Goal: Check status: Check status

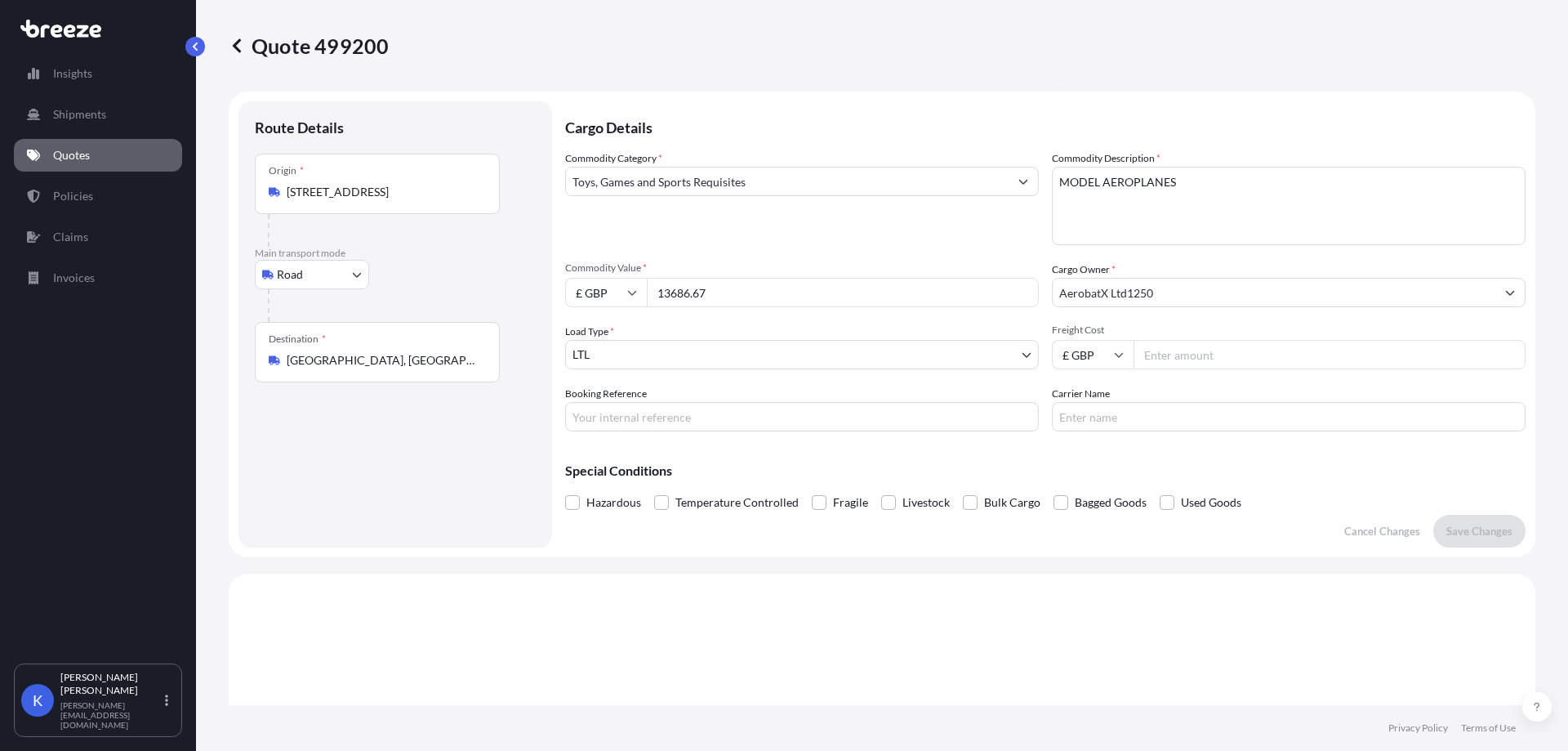
select select "Road"
select select "1"
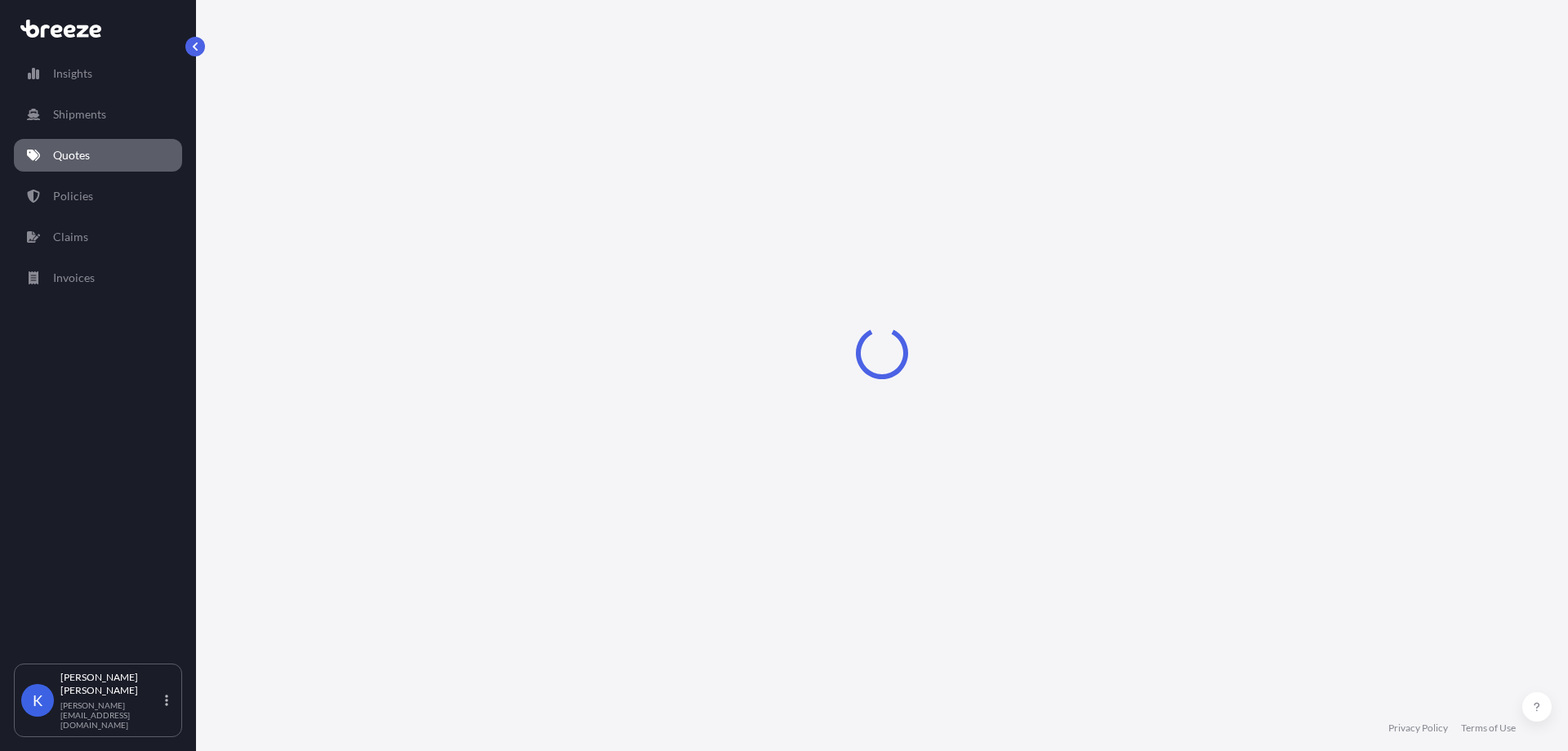
select select "Road"
select select "1"
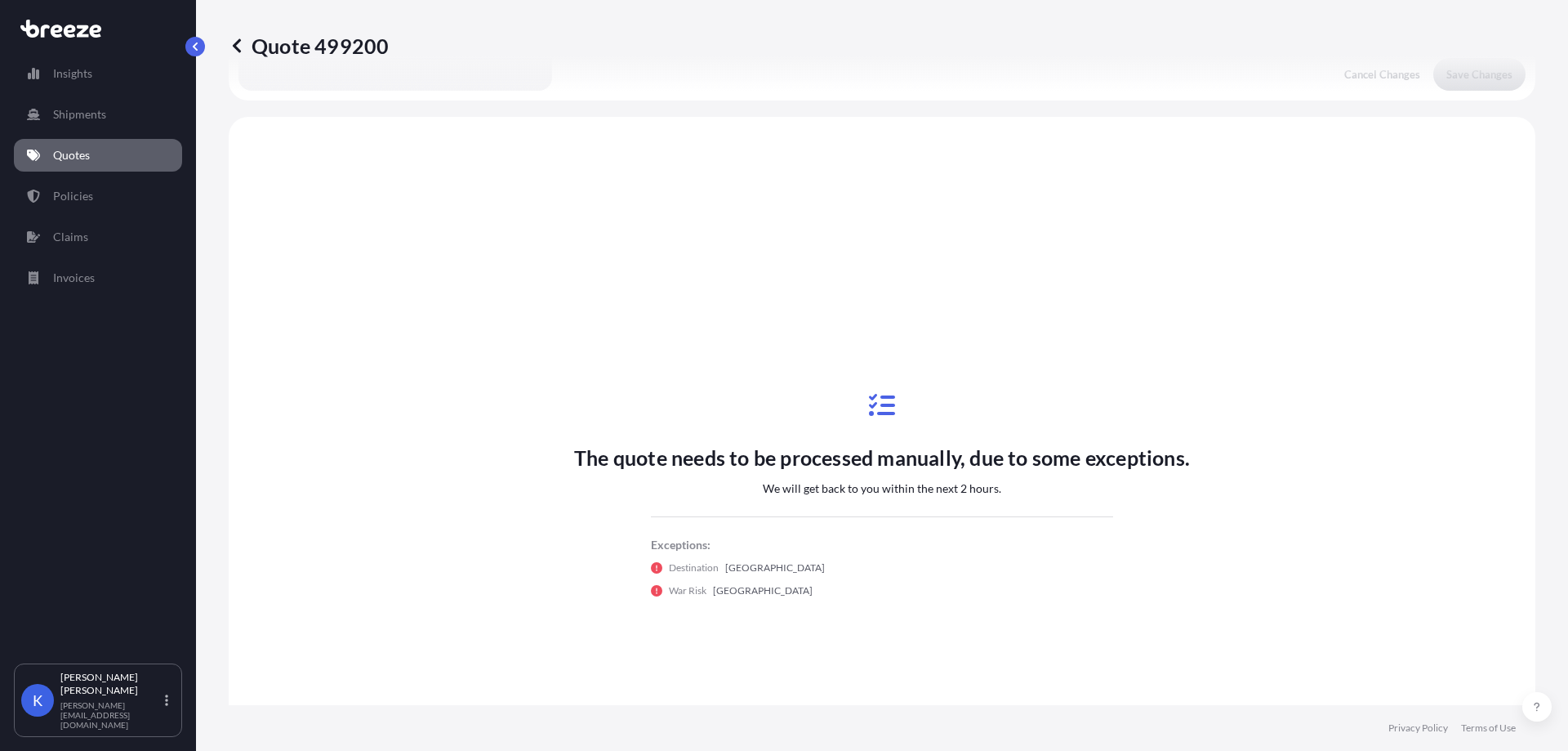
scroll to position [492, 0]
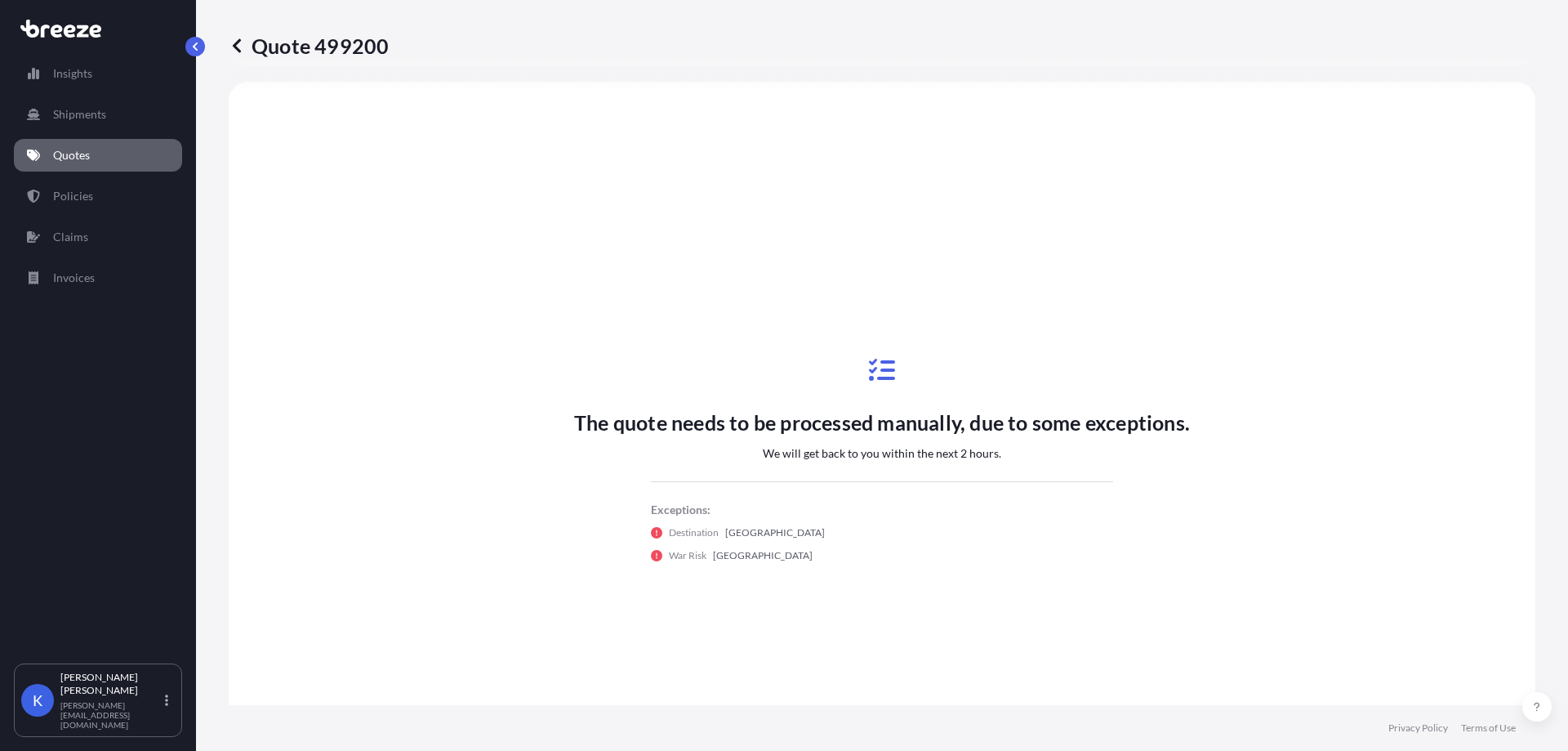
click at [123, 149] on link "Quotes" at bounding box center [98, 156] width 168 height 33
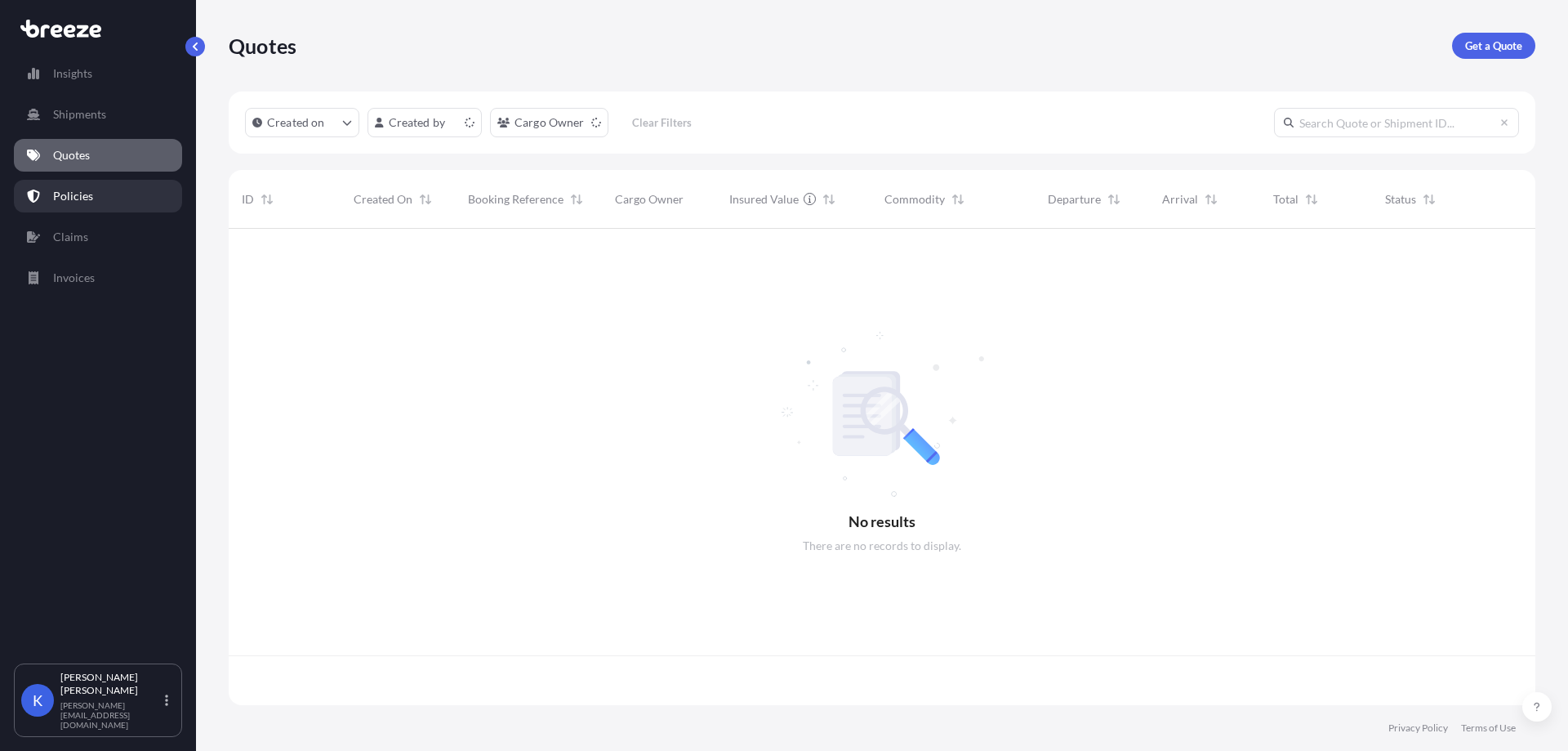
scroll to position [473, 1295]
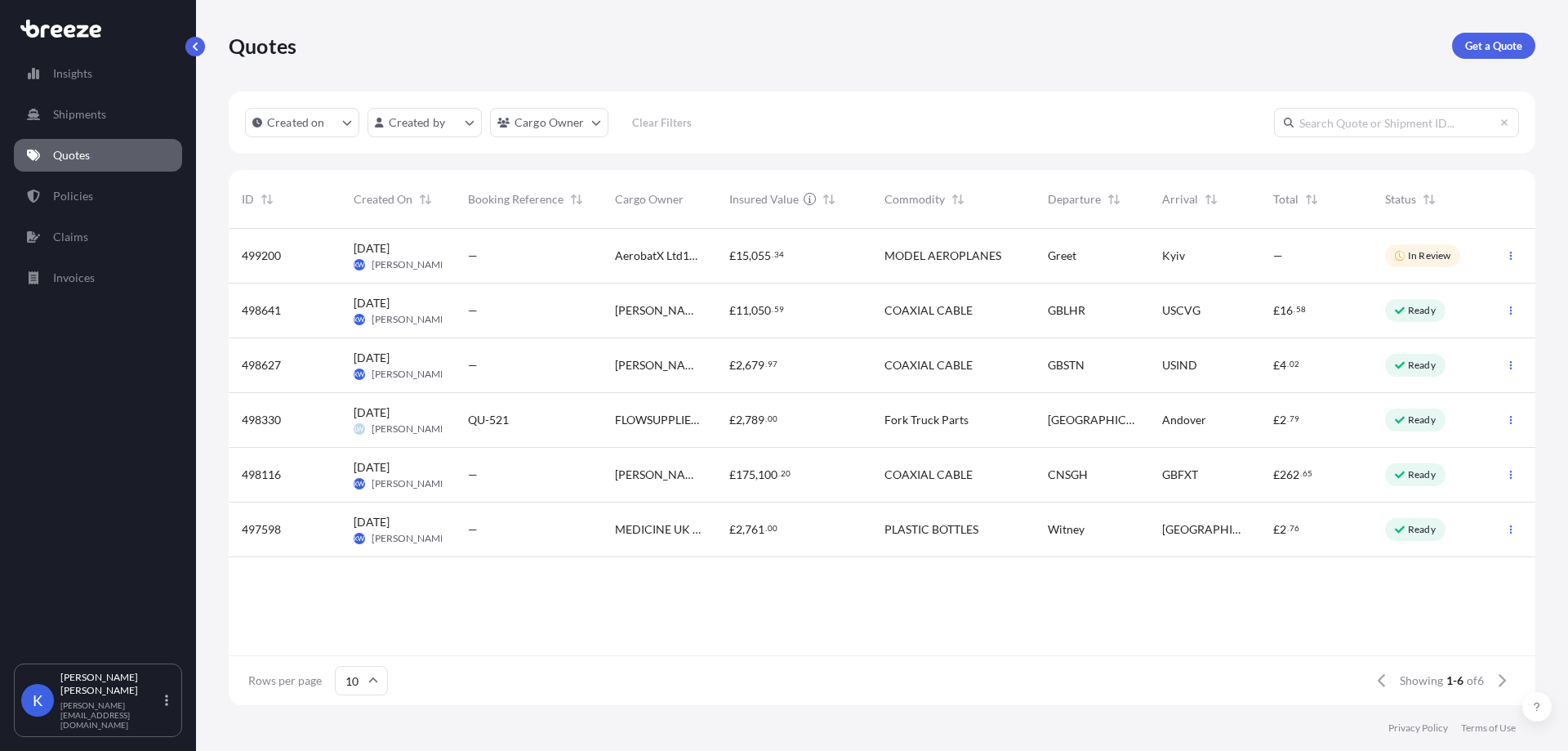
click at [503, 242] on div "—" at bounding box center [528, 256] width 147 height 55
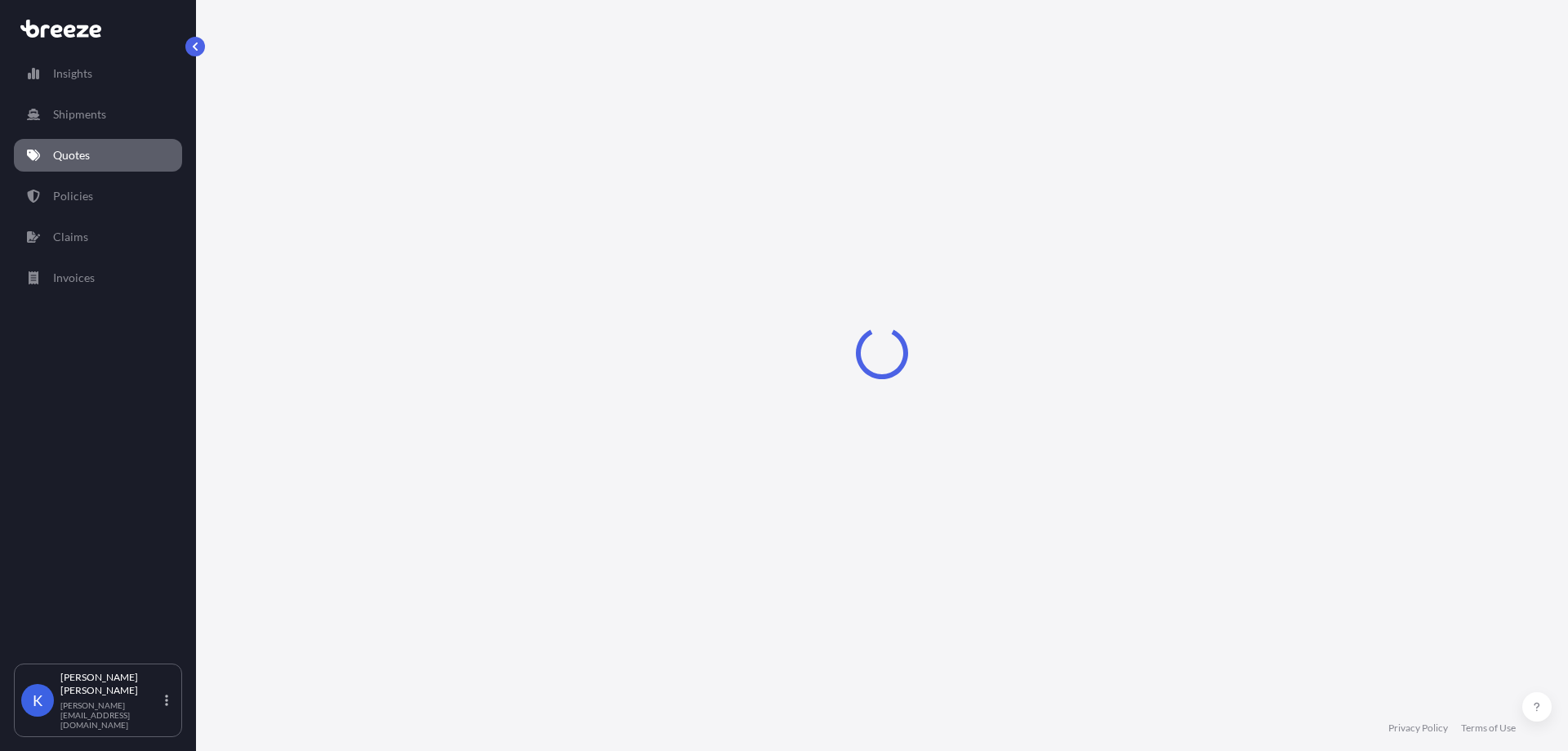
select select "Road"
select select "1"
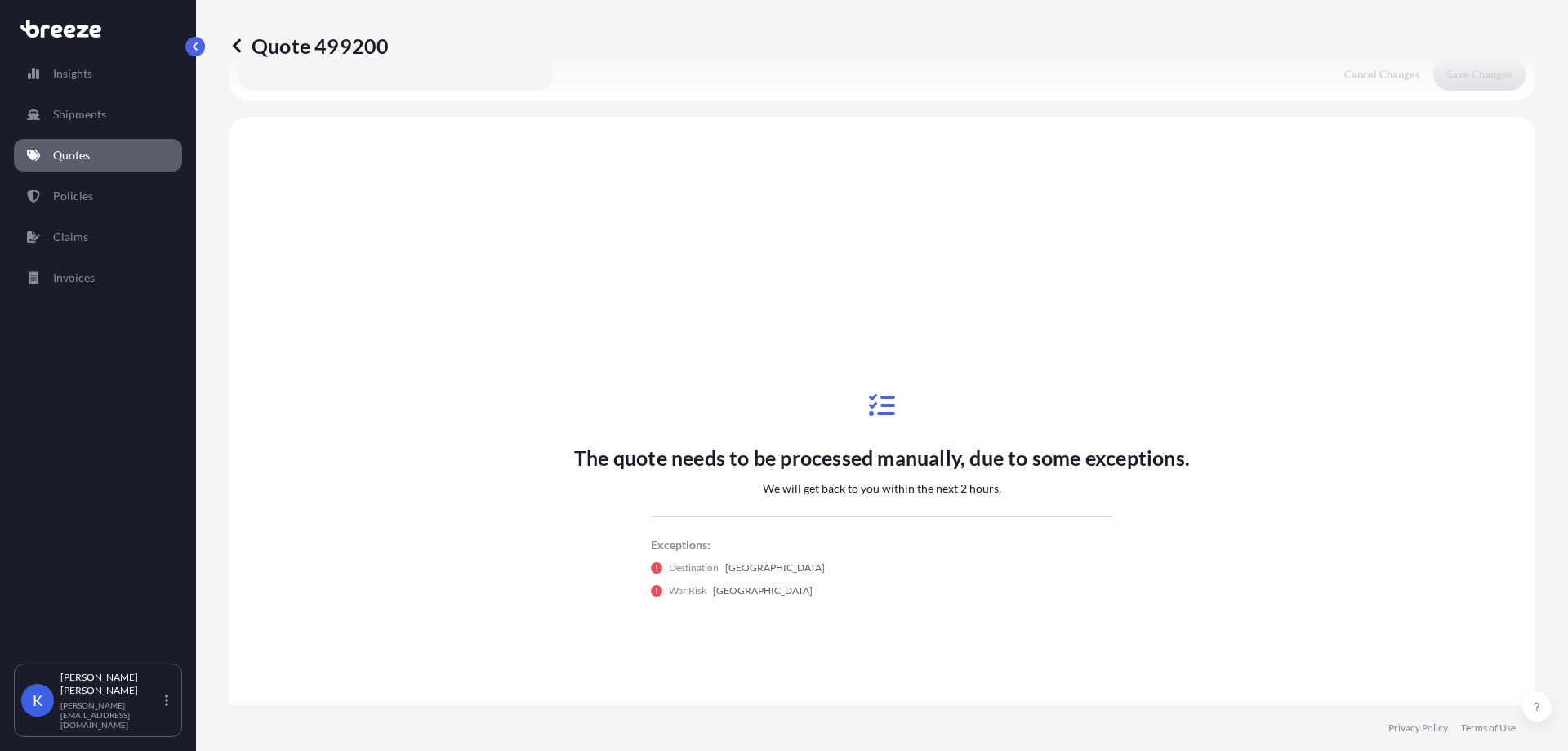
scroll to position [492, 0]
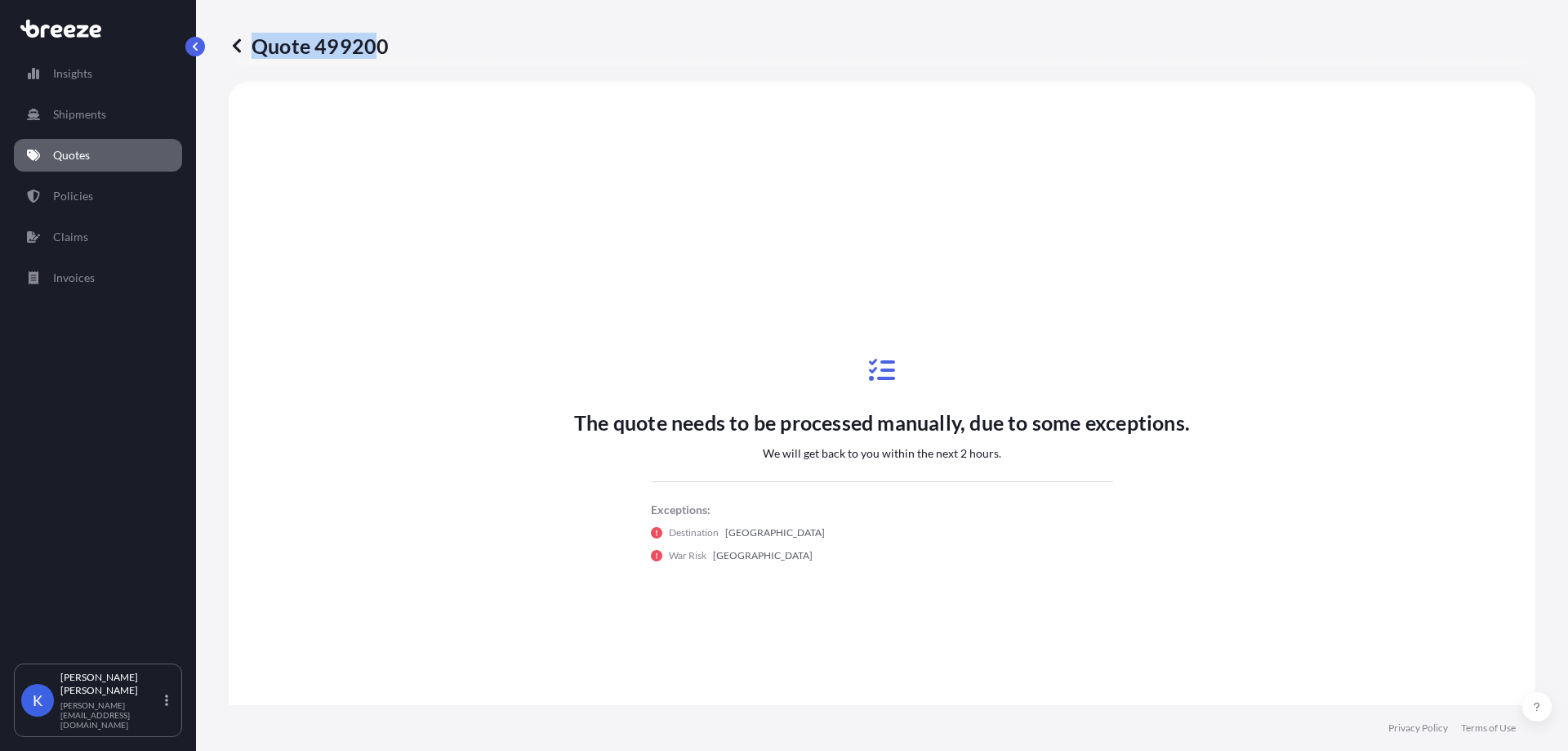
drag, startPoint x: 392, startPoint y: 49, endPoint x: 380, endPoint y: 48, distance: 12.0
click at [380, 48] on div "Quote 499200" at bounding box center [881, 46] width 1307 height 27
click at [388, 49] on div "Quote 499200" at bounding box center [881, 46] width 1307 height 27
click at [382, 49] on p "Quote 499200" at bounding box center [308, 46] width 160 height 27
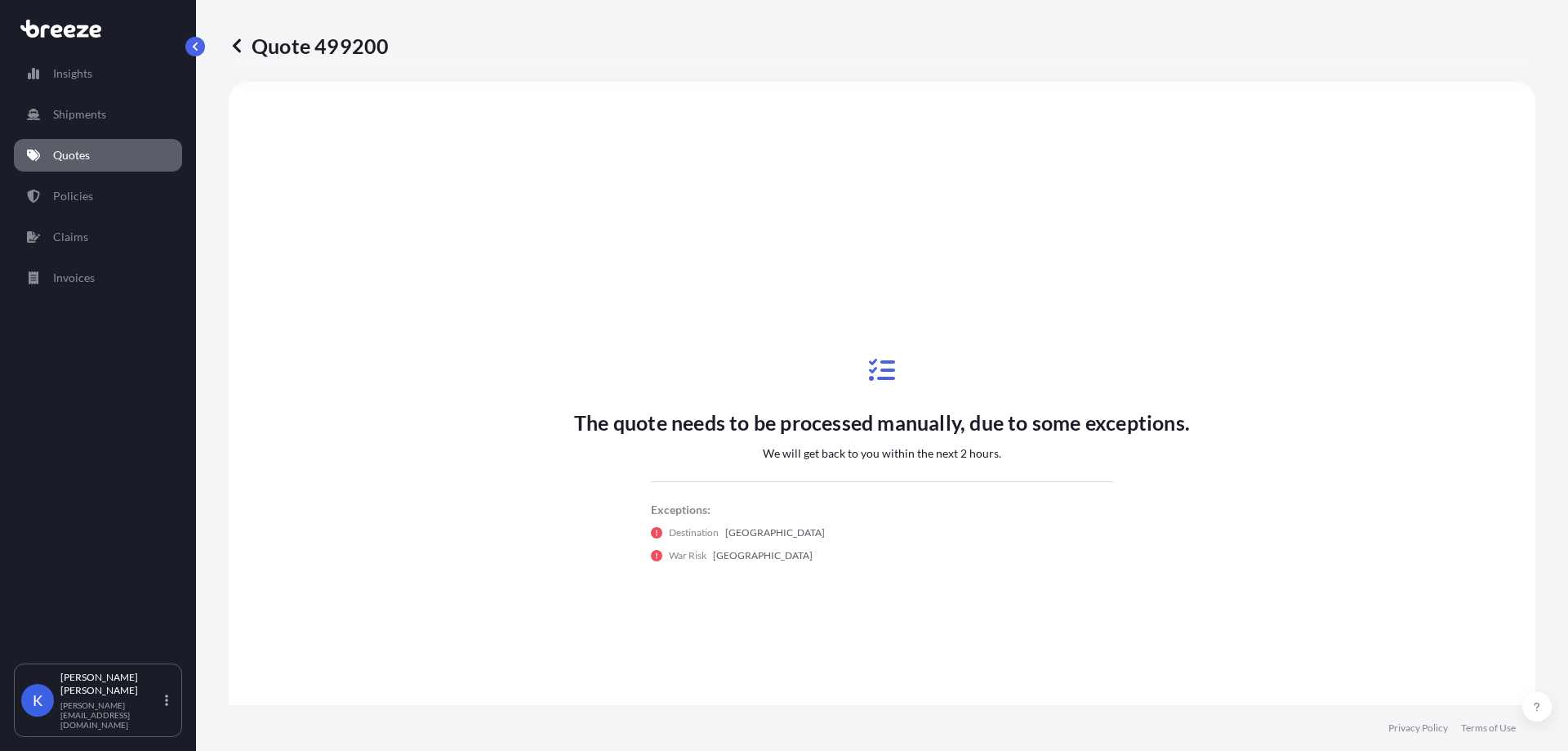
click at [382, 49] on p "Quote 499200" at bounding box center [308, 46] width 160 height 27
copy p "Quote 499200"
click at [63, 25] on icon at bounding box center [60, 28] width 80 height 18
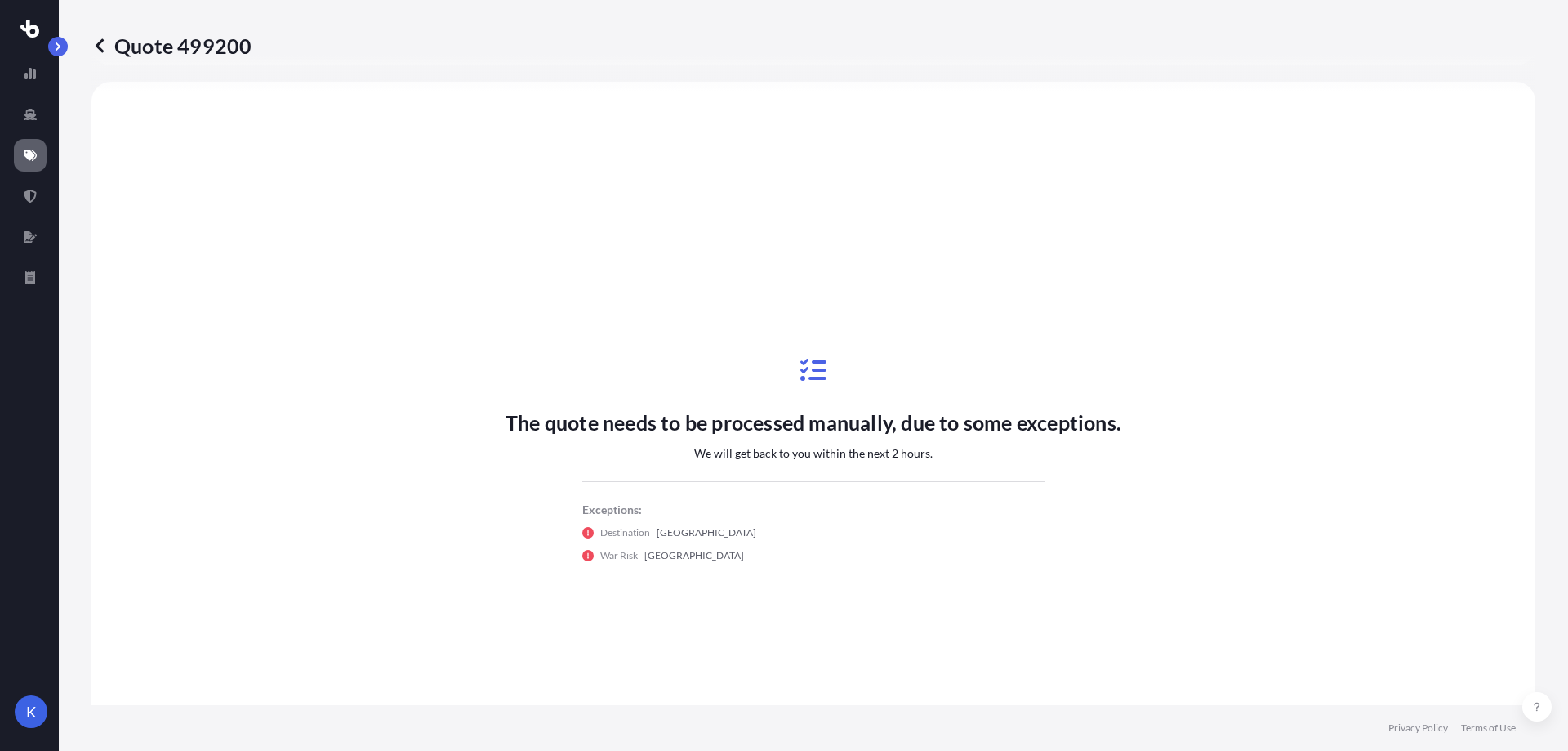
click at [99, 48] on icon at bounding box center [100, 45] width 8 height 14
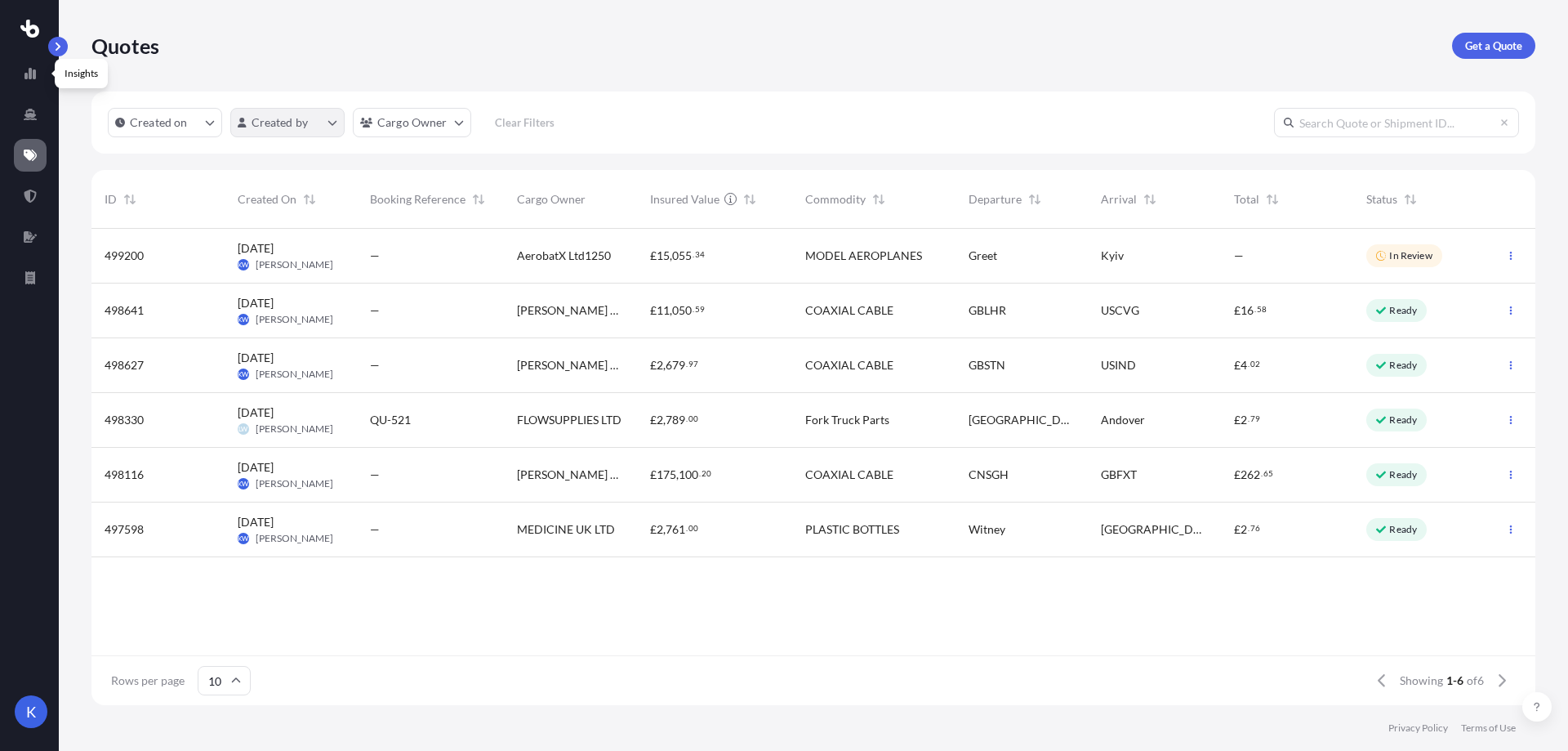
scroll to position [473, 1432]
click at [1152, 27] on div "Quotes Get a Quote" at bounding box center [814, 46] width 1445 height 91
click at [429, 666] on div "Rows per page 10 Showing 1-6 of 6" at bounding box center [814, 681] width 1445 height 49
